Goal: Find specific page/section: Find specific page/section

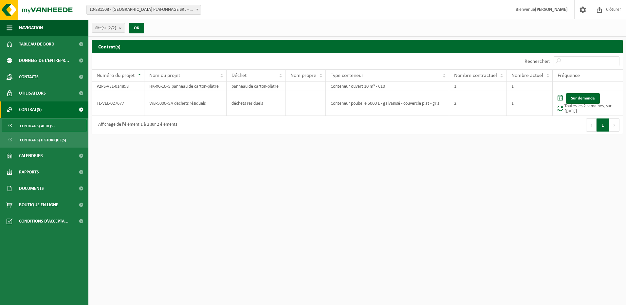
click at [369, 199] on html "Site: 10-752034 - [PERSON_NAME] - DOTTIGNIES 10-881508 - HAINAUT PLAFONNAGE SRL…" at bounding box center [313, 152] width 626 height 305
click at [35, 289] on ul "Navigation Clôturer Tableau de bord Données de l'entrepr... Contacts Utilisateu…" at bounding box center [44, 162] width 88 height 285
click at [80, 74] on span at bounding box center [81, 77] width 15 height 16
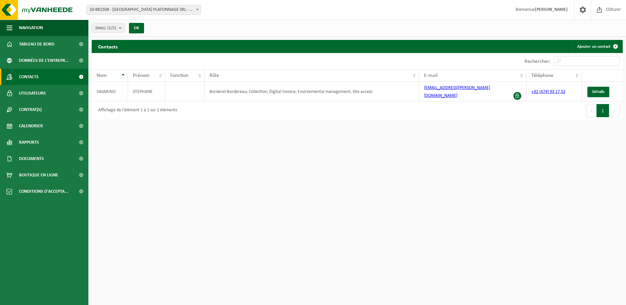
click at [80, 74] on span at bounding box center [81, 77] width 15 height 16
click at [34, 38] on span "Tableau de bord" at bounding box center [36, 44] width 35 height 16
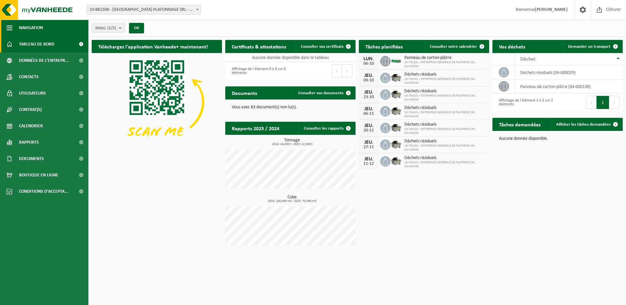
click at [13, 23] on button "Navigation" at bounding box center [44, 28] width 88 height 16
